Goal: Register for event/course

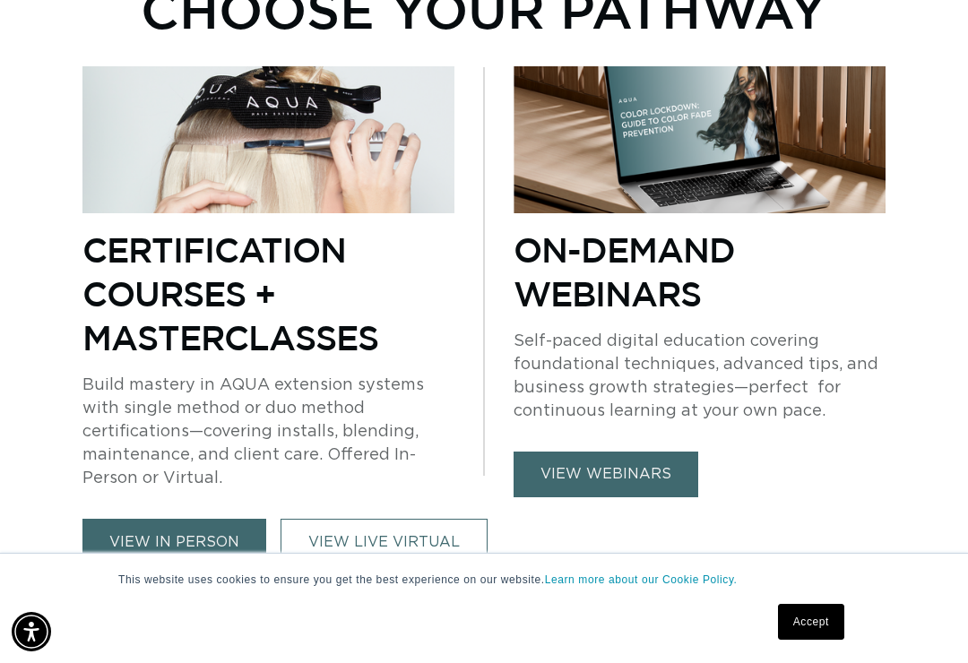
scroll to position [1113, 0]
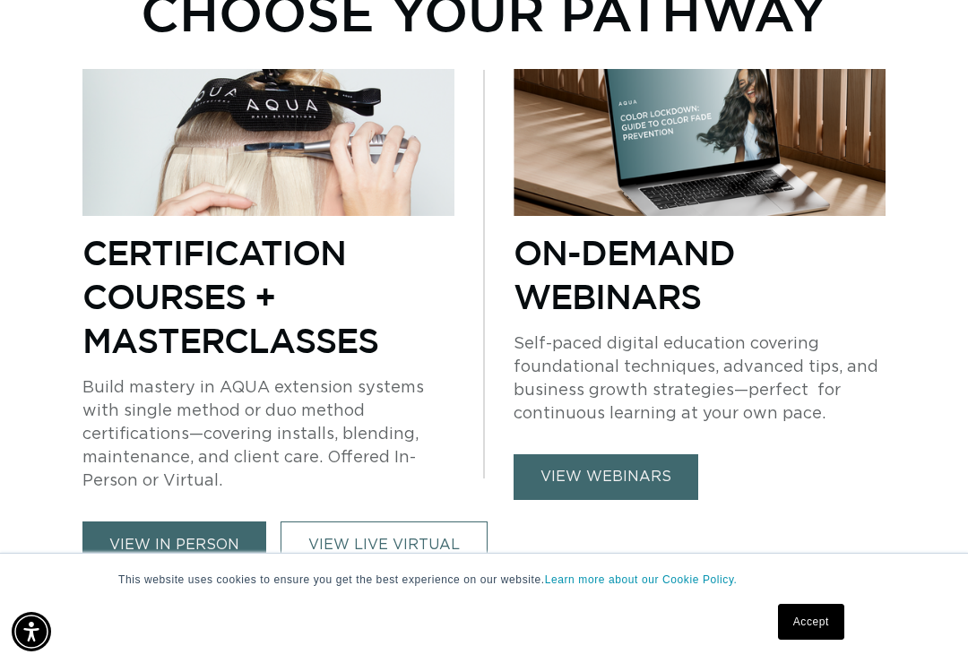
click at [657, 455] on link "view webinars" at bounding box center [606, 478] width 185 height 46
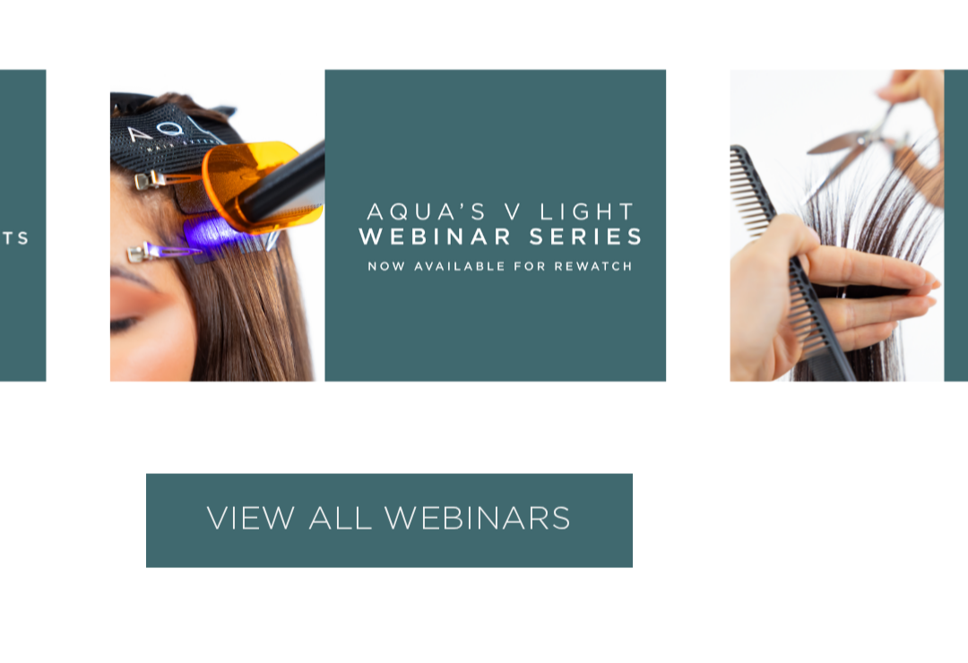
scroll to position [0, 841]
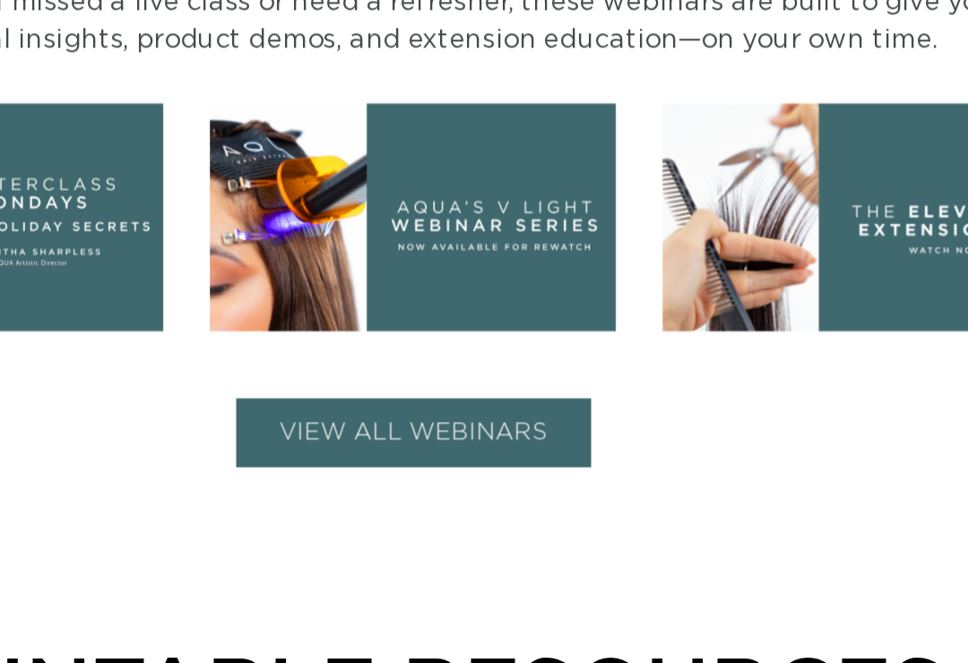
click at [359, 123] on img at bounding box center [483, 193] width 248 height 140
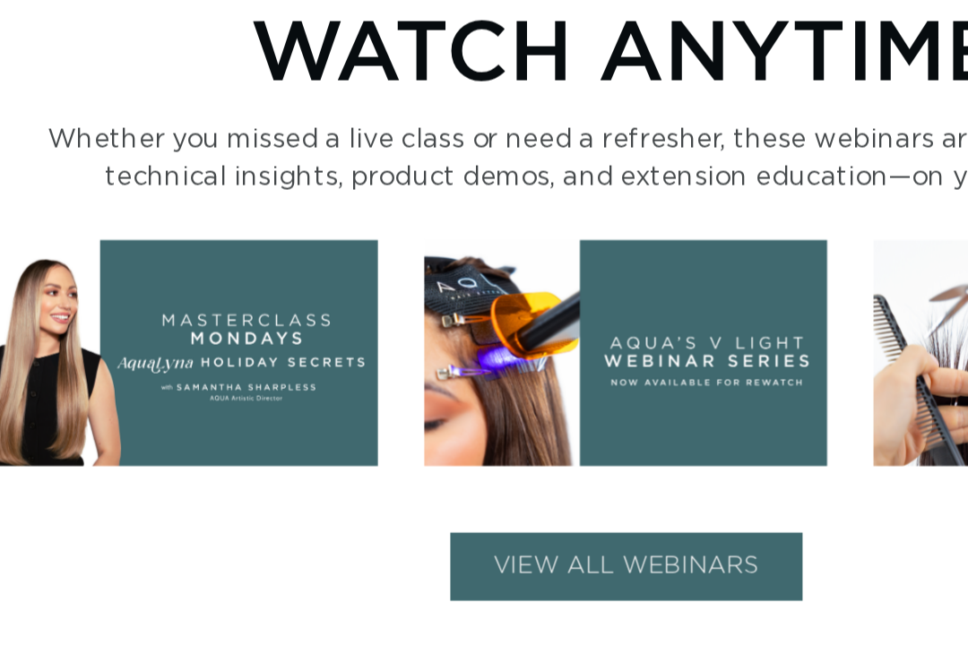
scroll to position [0, 1682]
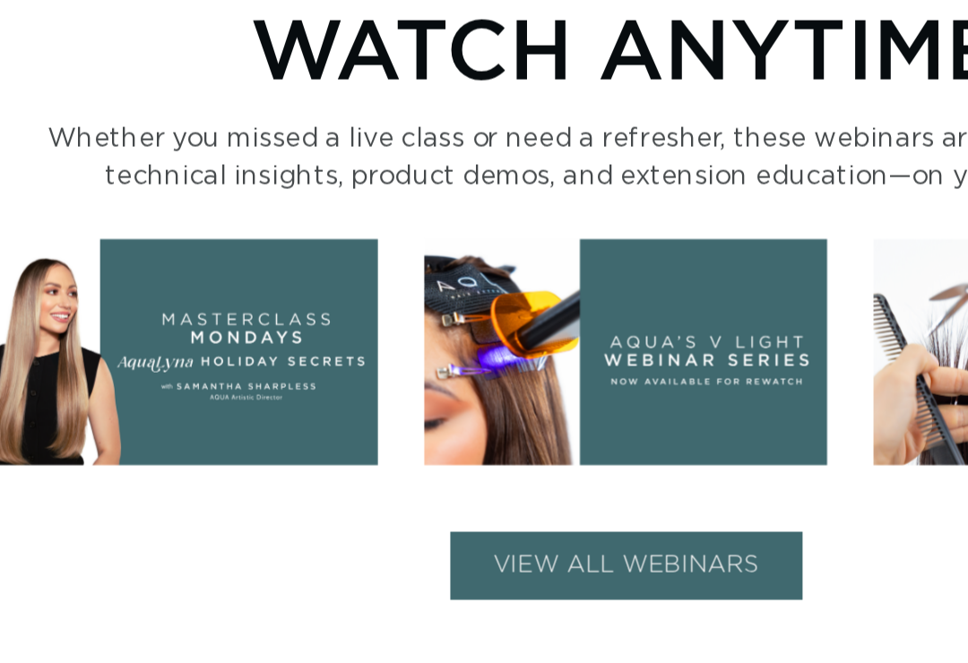
click at [449, 329] on button "VIEW ALL WEBINARS" at bounding box center [485, 350] width 218 height 42
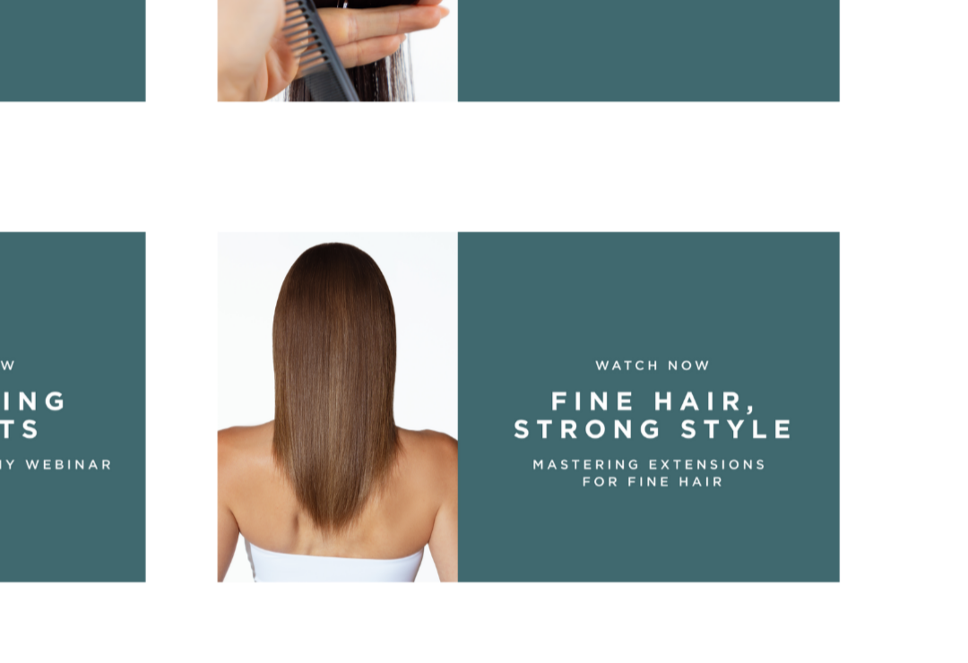
click at [637, 340] on img at bounding box center [761, 410] width 248 height 140
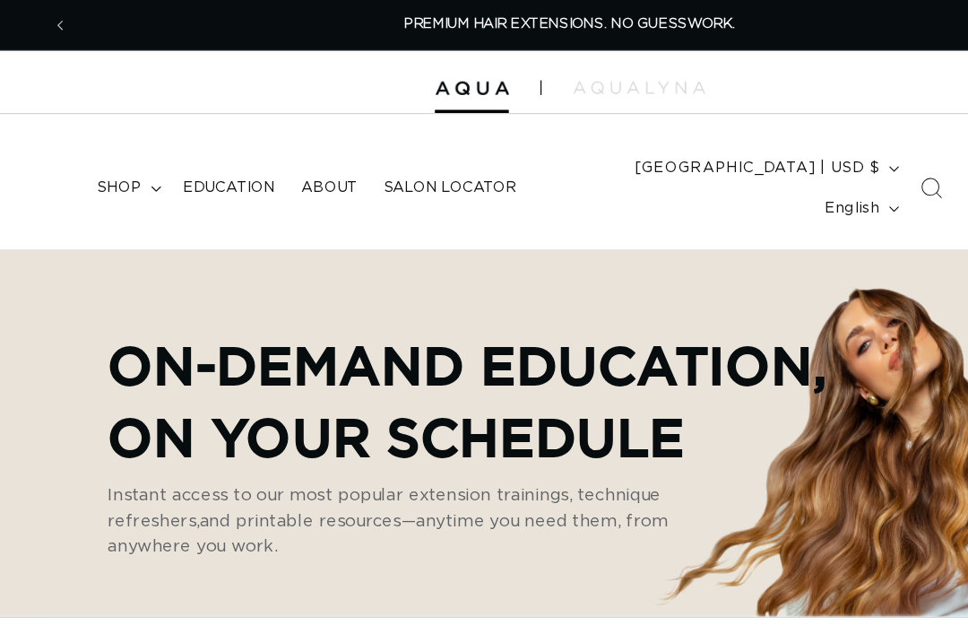
click at [212, 153] on link "Education" at bounding box center [194, 160] width 100 height 38
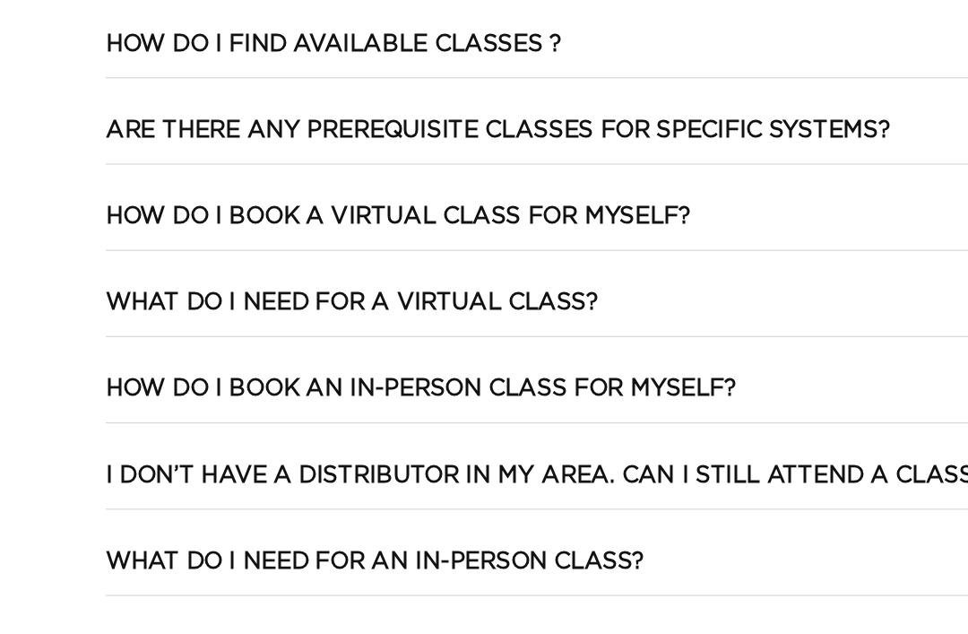
scroll to position [3549, 0]
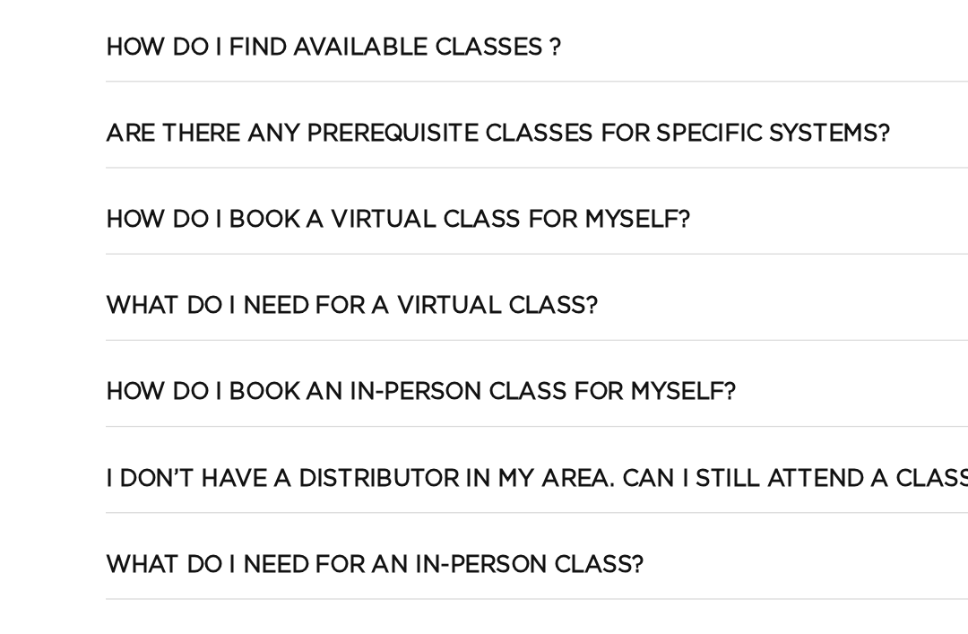
click at [652, 385] on h3 "I don’t have a distributor in my area. Can I still attend a class?" at bounding box center [425, 373] width 687 height 23
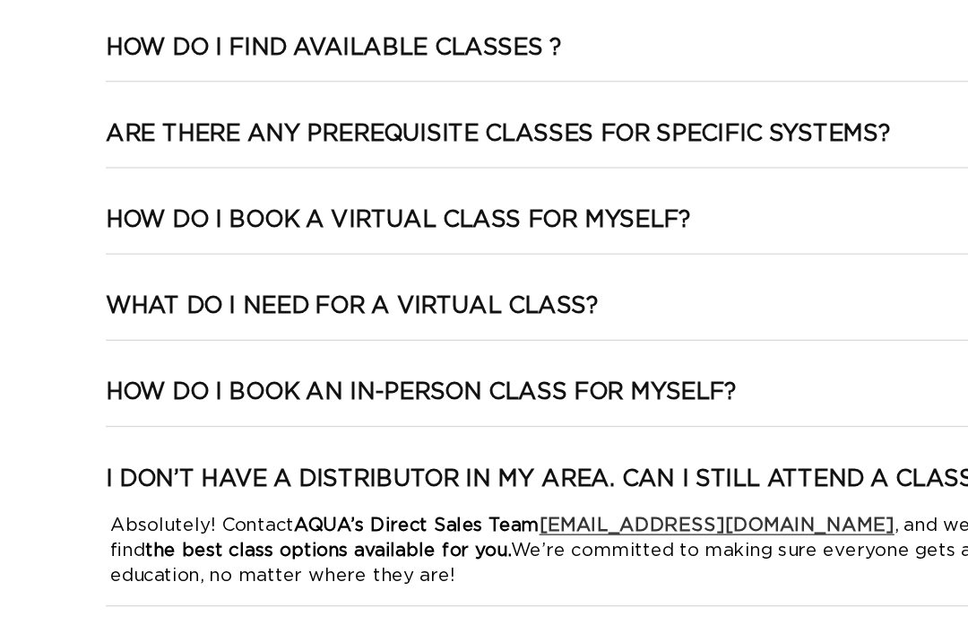
scroll to position [0, 841]
click at [403, 234] on h3 "What do I need for a virtual class?" at bounding box center [274, 239] width 385 height 23
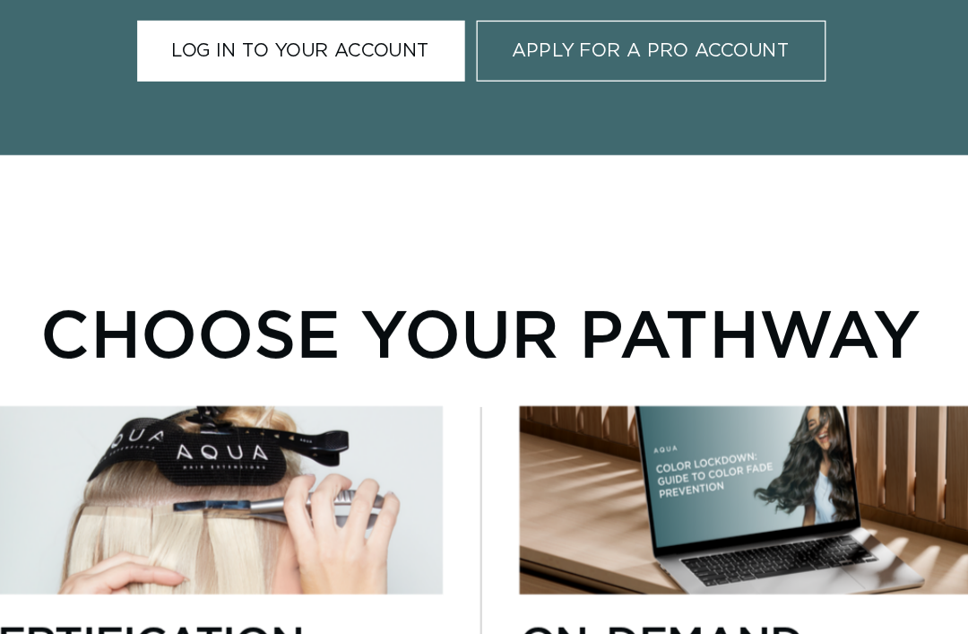
scroll to position [0, 0]
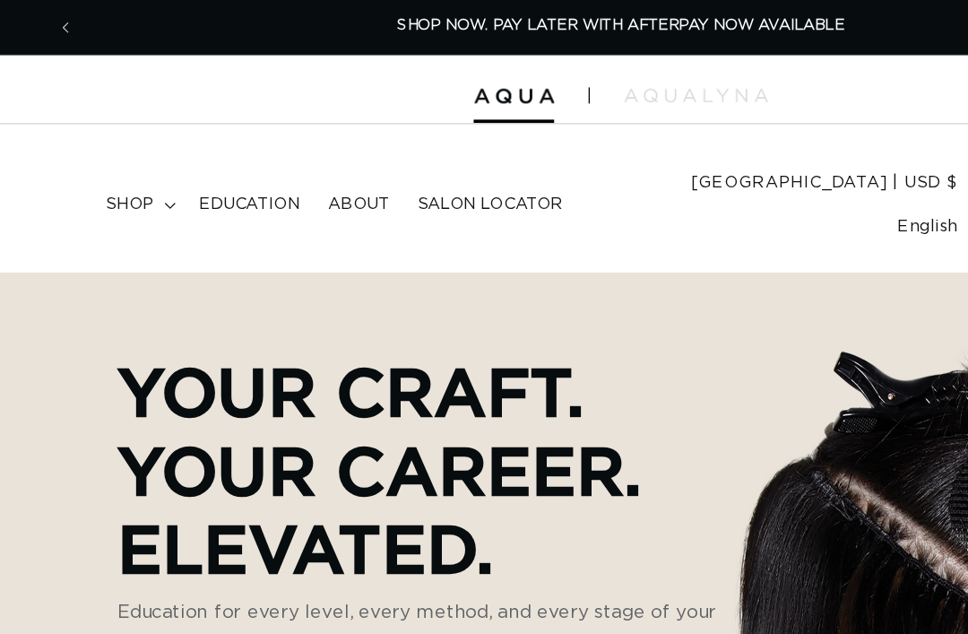
click at [200, 152] on span "Education" at bounding box center [194, 160] width 79 height 16
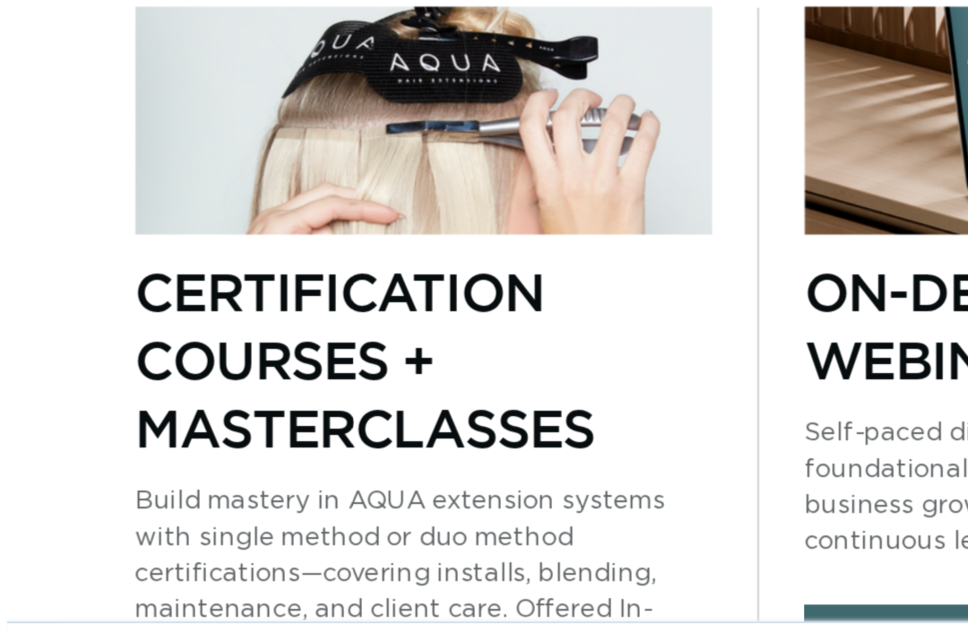
scroll to position [0, 841]
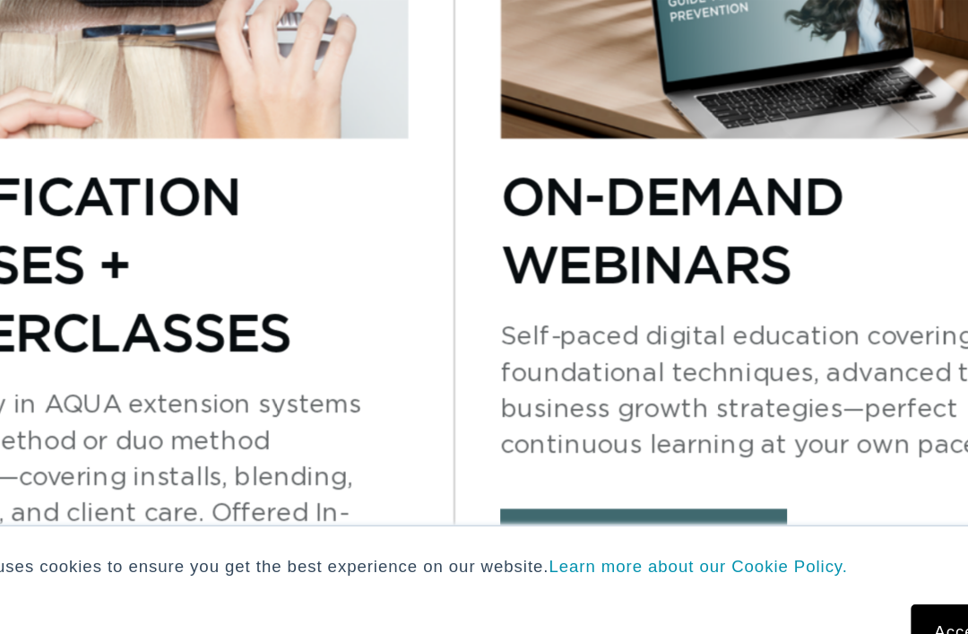
click at [514, 513] on link "view webinars" at bounding box center [606, 536] width 185 height 46
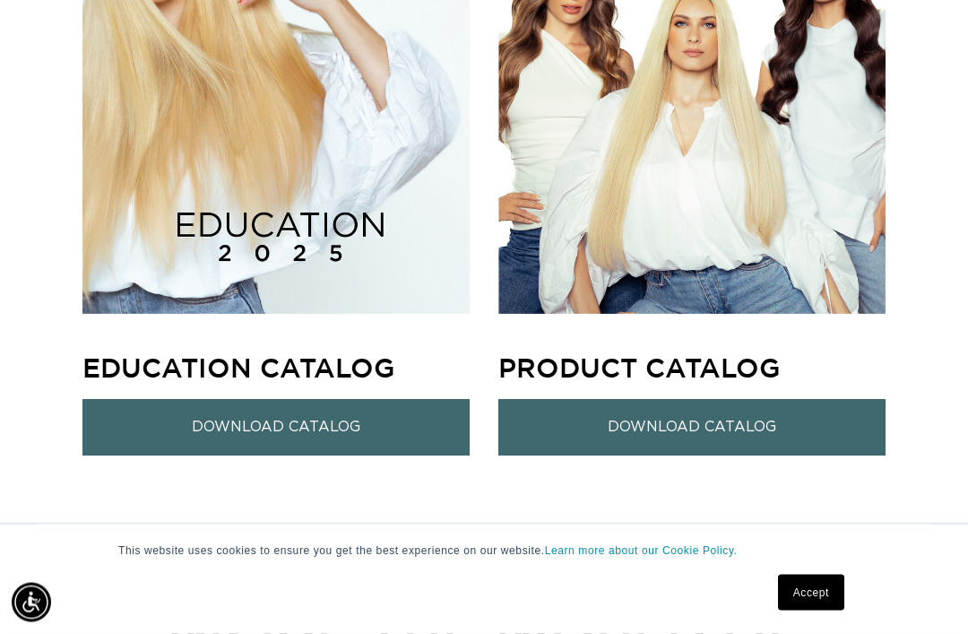
scroll to position [1598, 0]
click at [341, 399] on link "Download Catalog" at bounding box center [275, 427] width 387 height 56
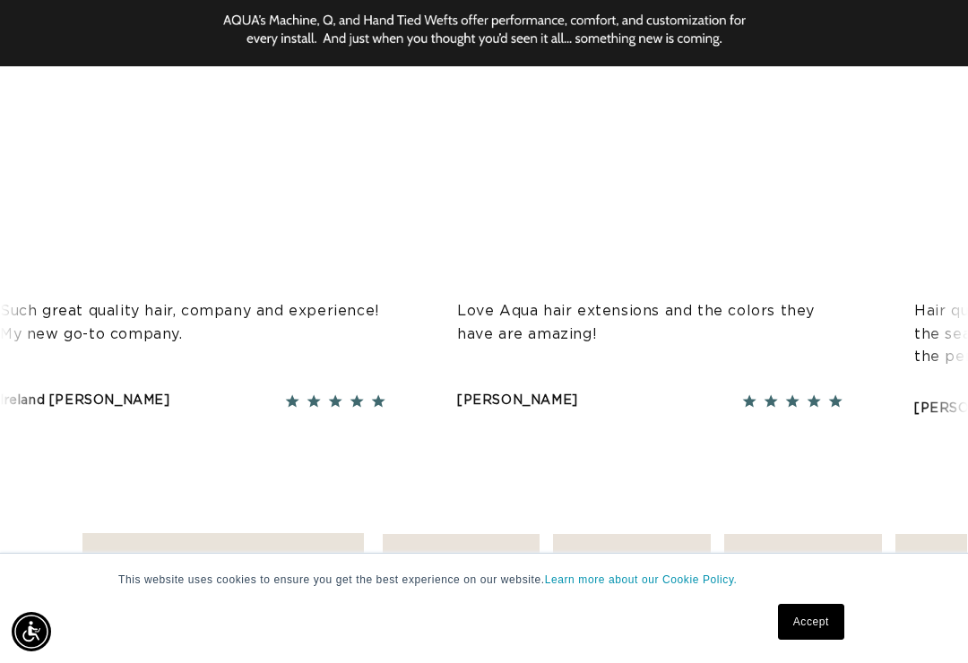
scroll to position [765, 0]
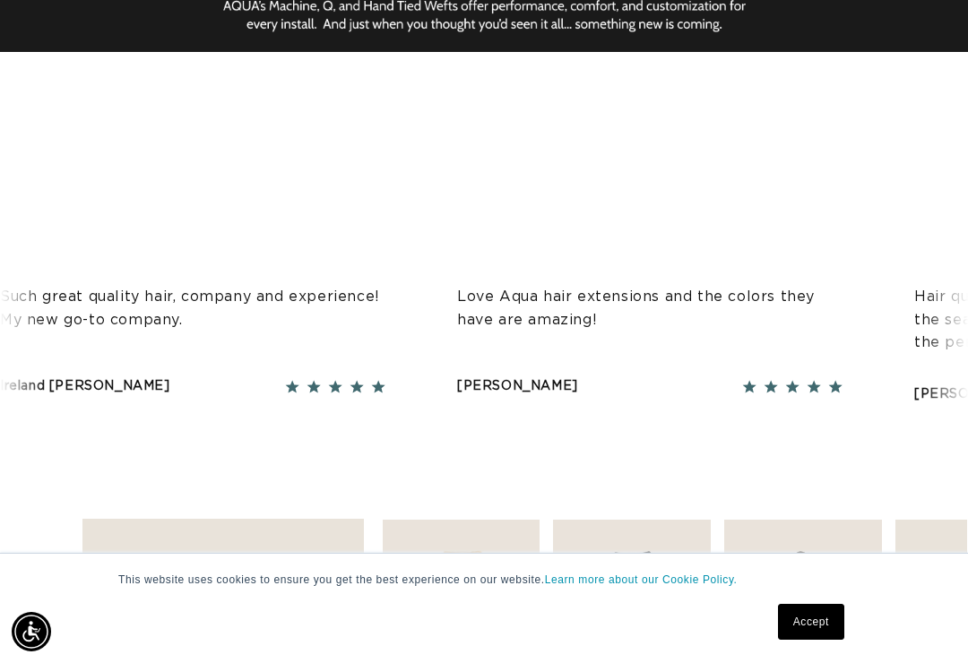
click at [820, 640] on link "Accept" at bounding box center [811, 622] width 66 height 36
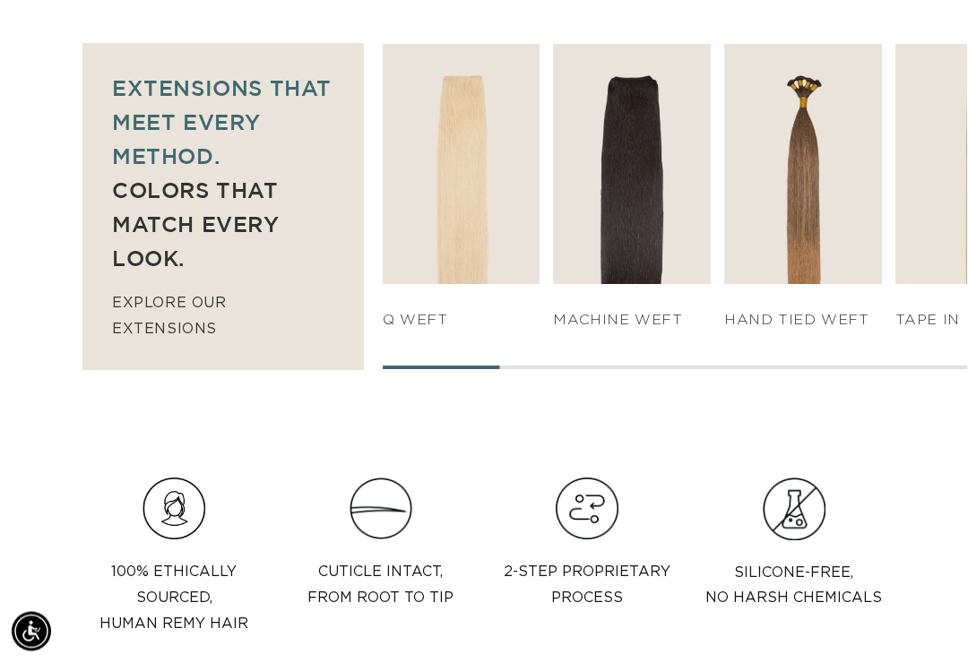
scroll to position [1065, 0]
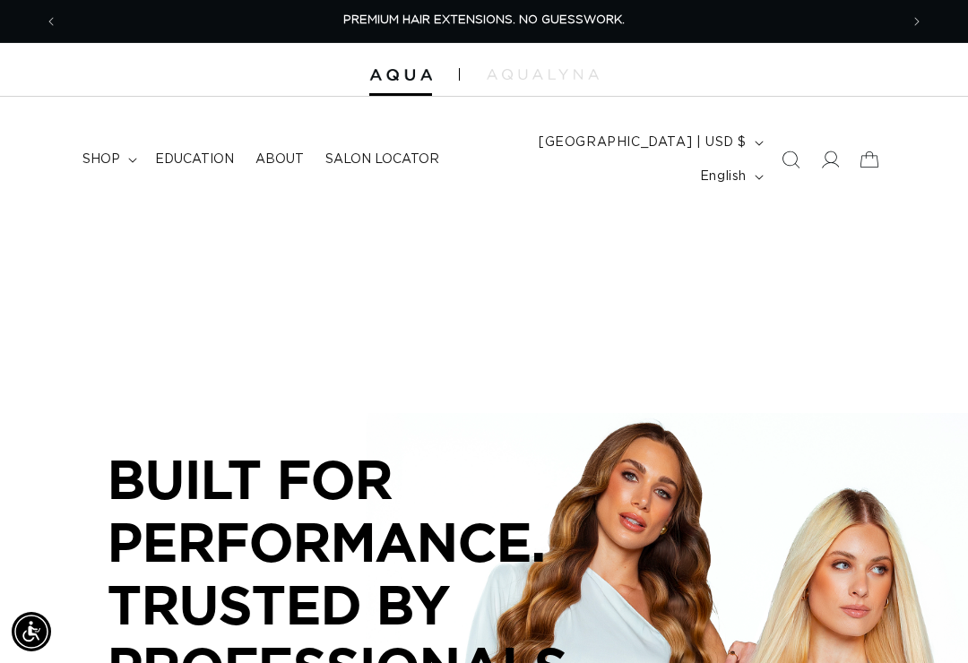
click at [718, 168] on span "English" at bounding box center [723, 177] width 47 height 19
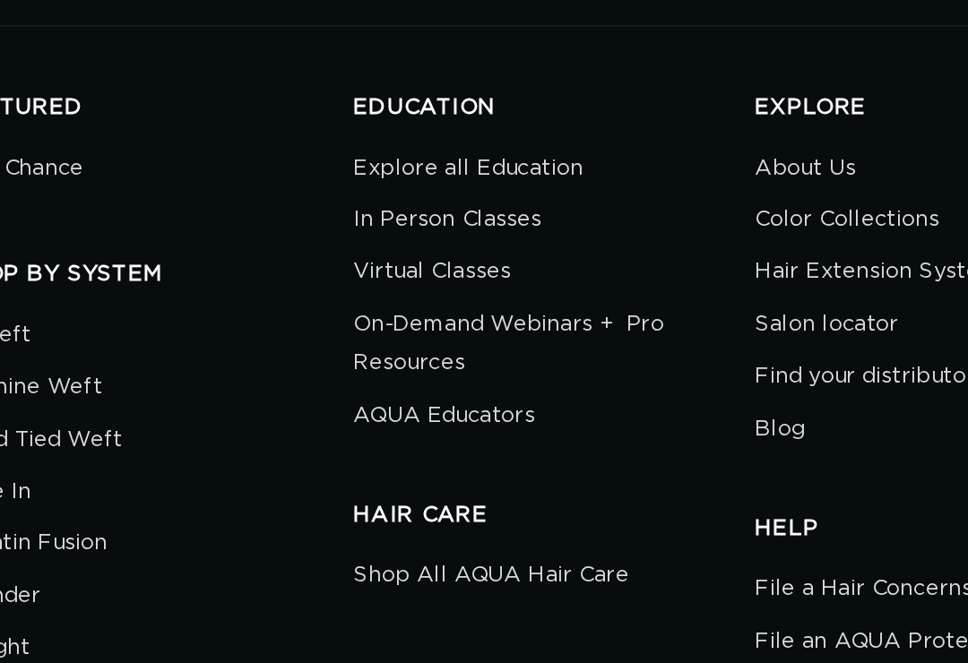
scroll to position [0, 1682]
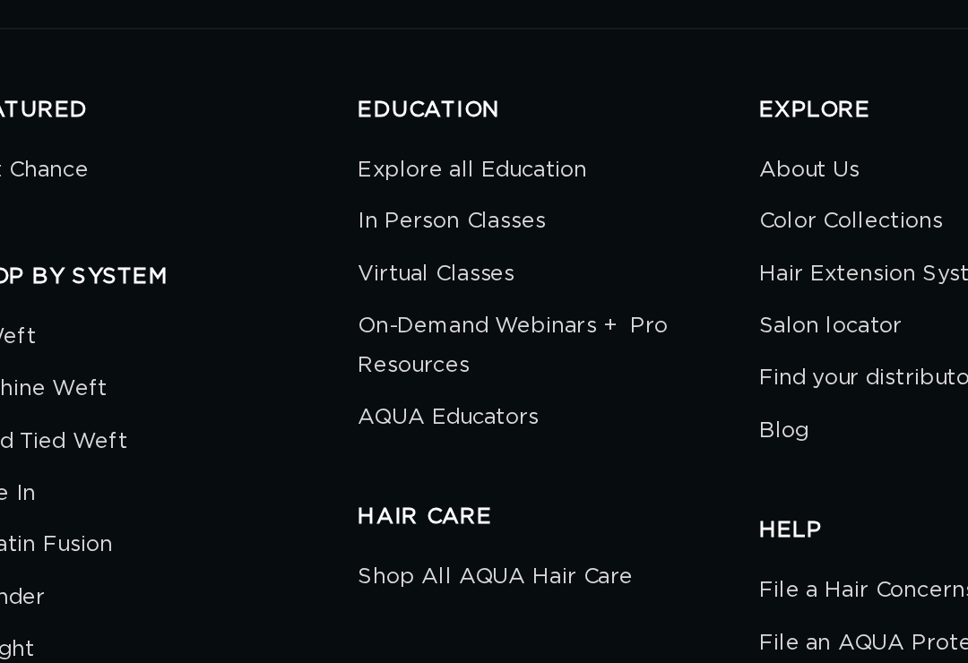
click at [351, 192] on link "Virtual Classes" at bounding box center [403, 209] width 105 height 35
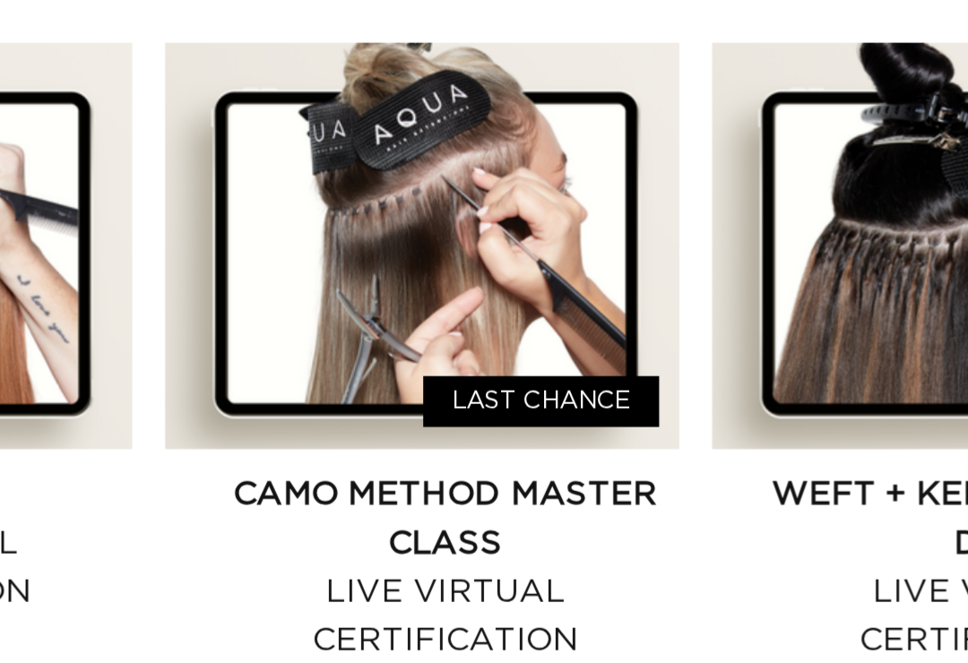
click at [271, 347] on link "CAMO Method Master Class Live Virtual Certification" at bounding box center [374, 390] width 206 height 86
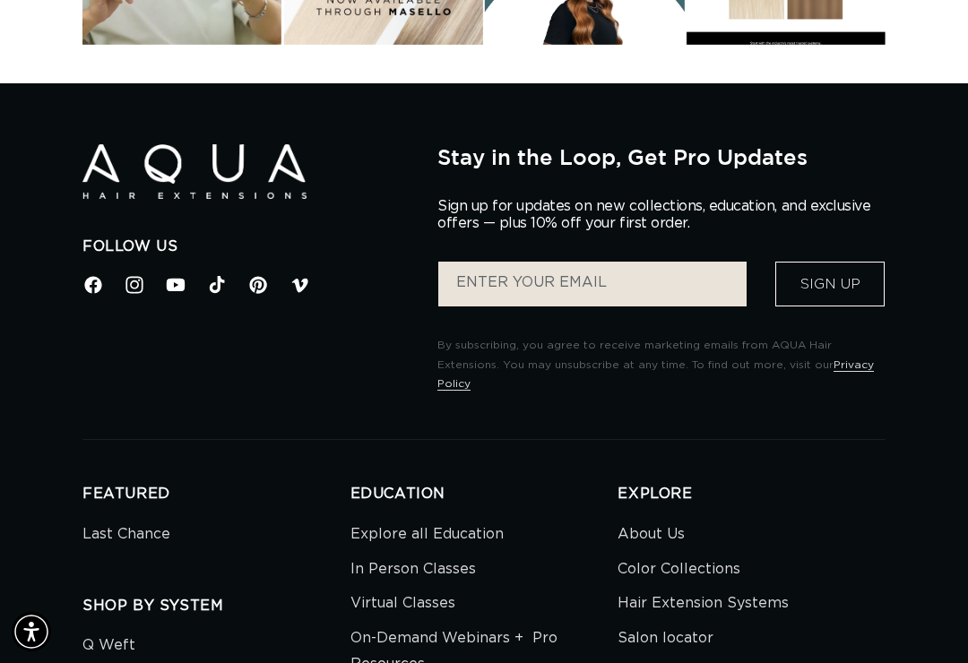
click at [137, 276] on icon at bounding box center [134, 284] width 17 height 17
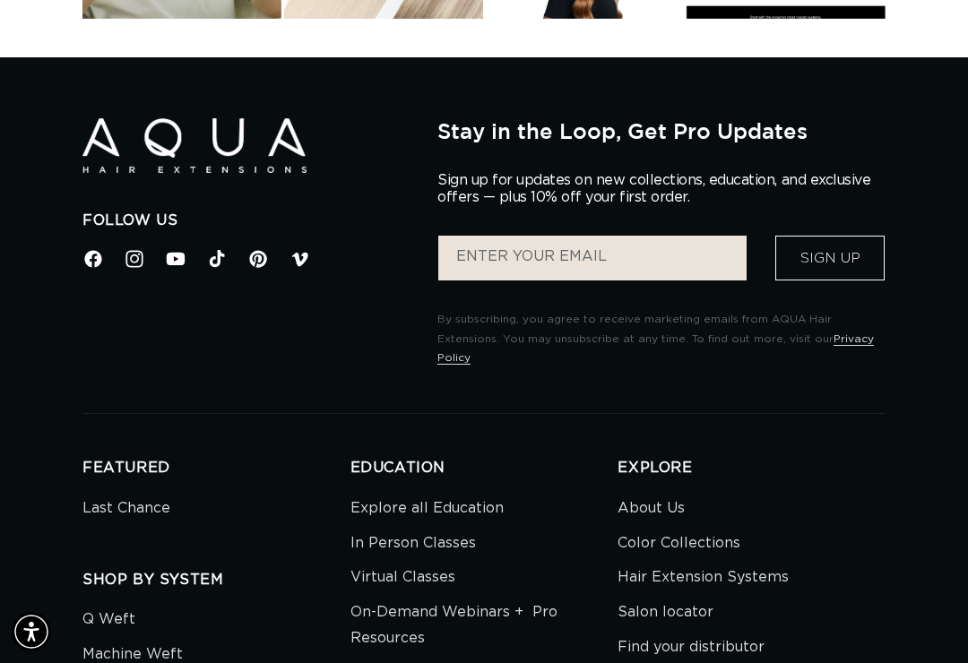
scroll to position [3338, 0]
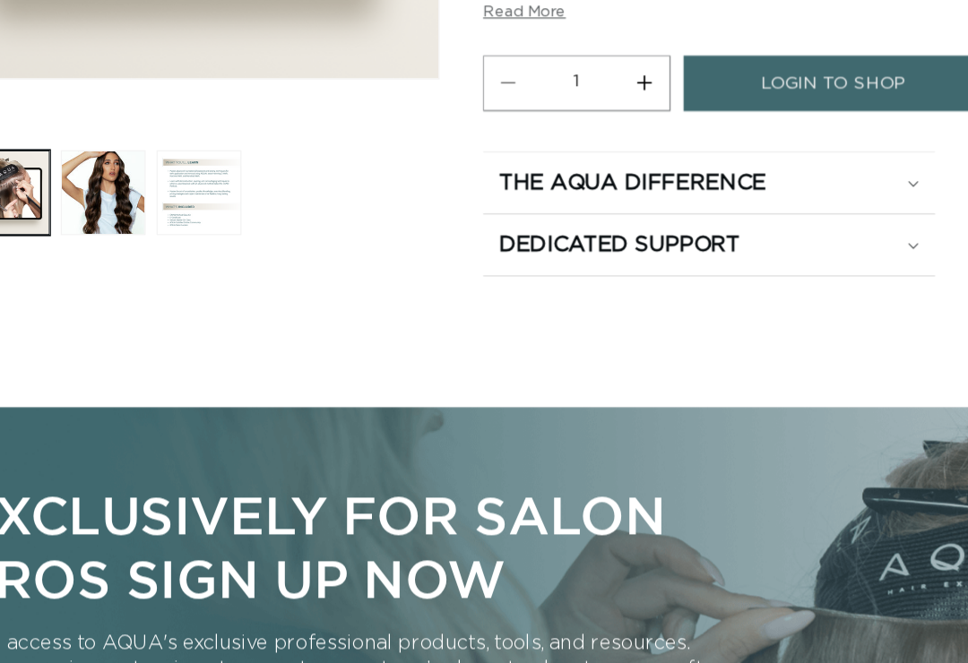
scroll to position [0, 1682]
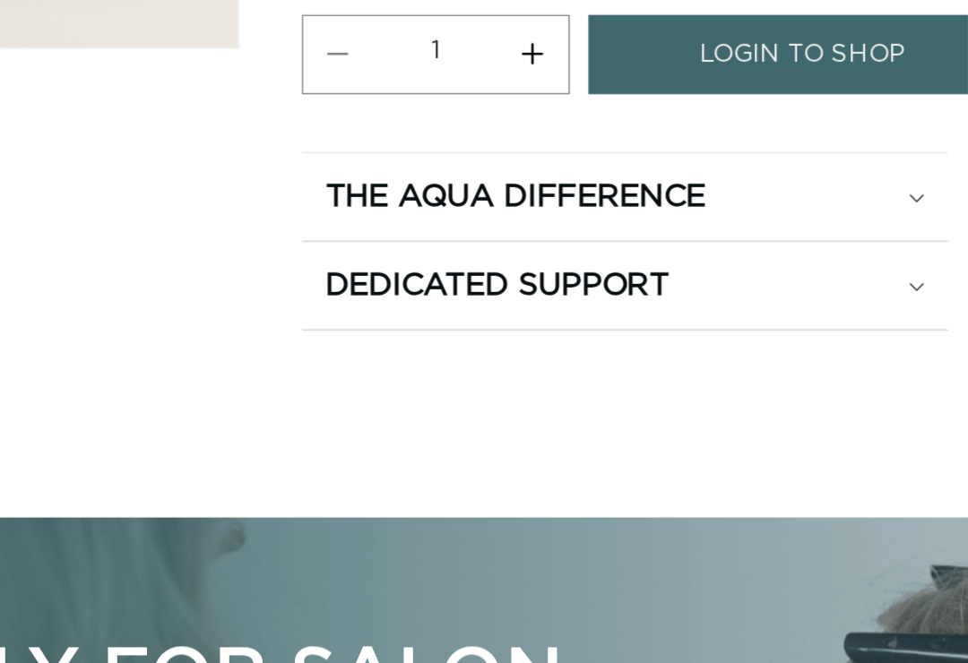
click at [521, 161] on summary "The Aqua Difference" at bounding box center [700, 186] width 372 height 50
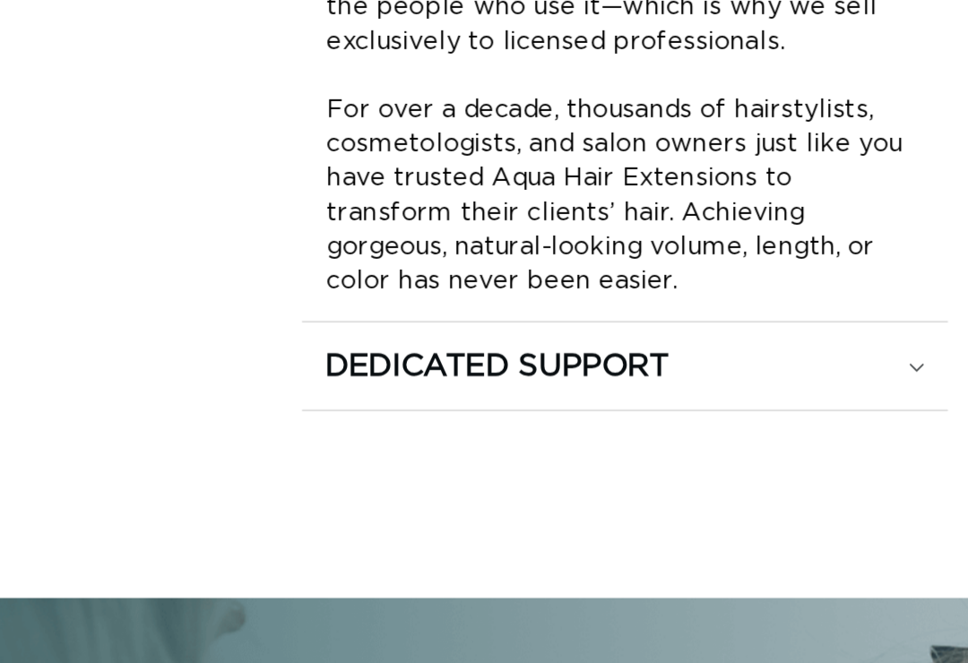
scroll to position [0, 0]
click at [533, 464] on div "Dedicated Support" at bounding box center [699, 475] width 345 height 23
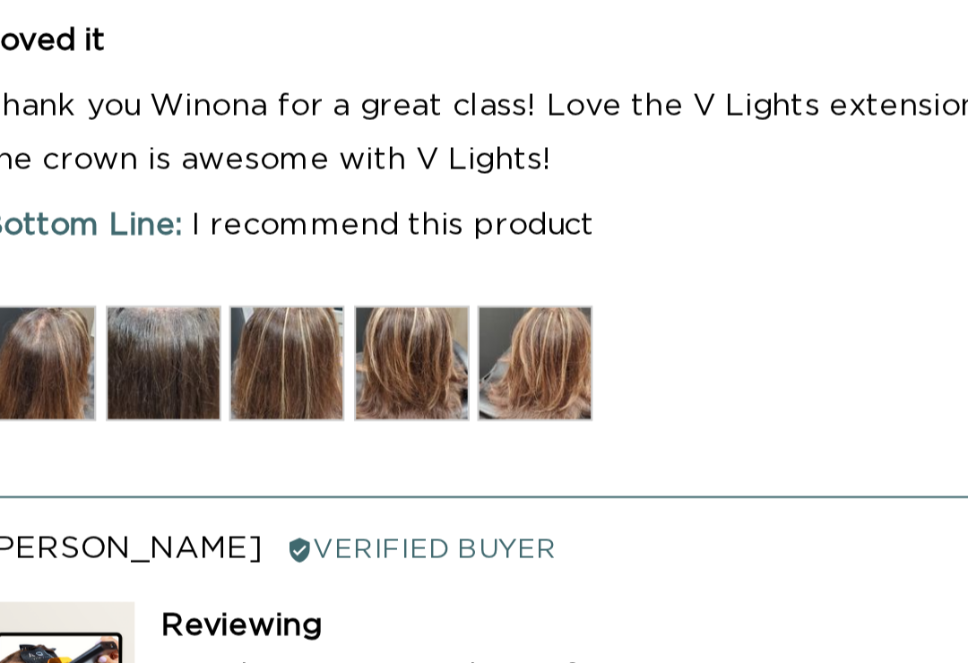
click at [314, 178] on img at bounding box center [341, 205] width 54 height 54
